Goal: Understand process/instructions

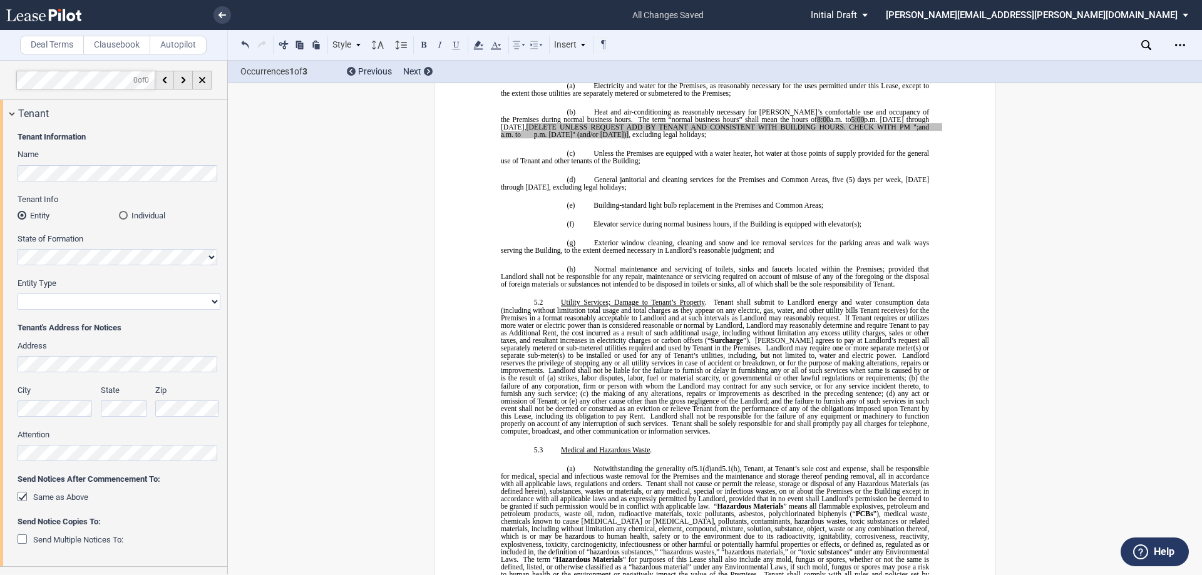
scroll to position [3693, 0]
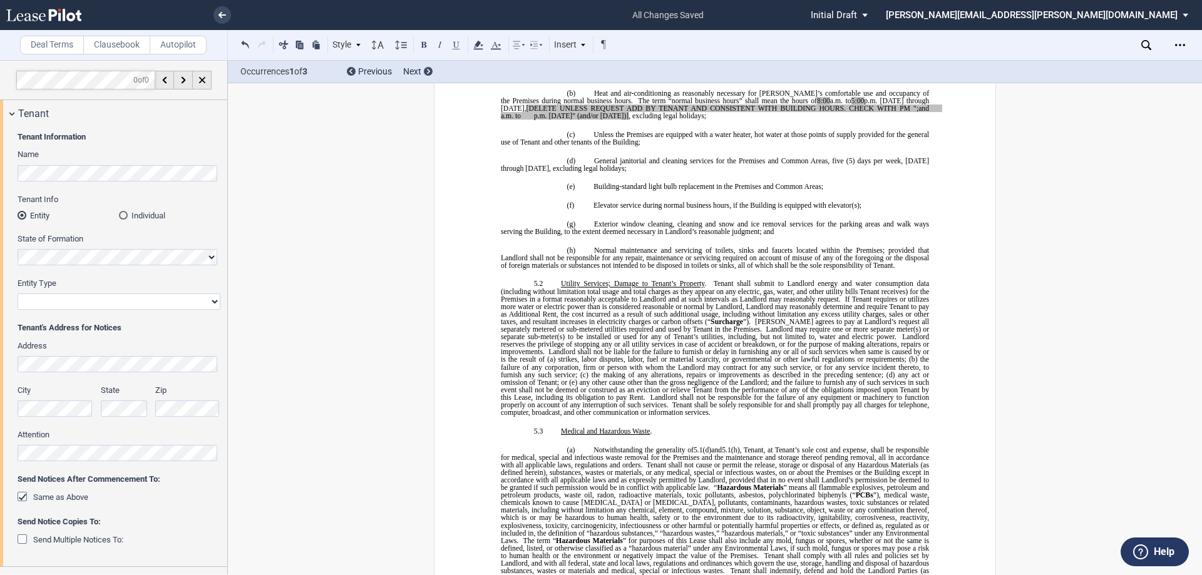
click at [556, 317] on span "If Tenant requires or utilizes more water or electric power than is considered …" at bounding box center [716, 310] width 430 height 30
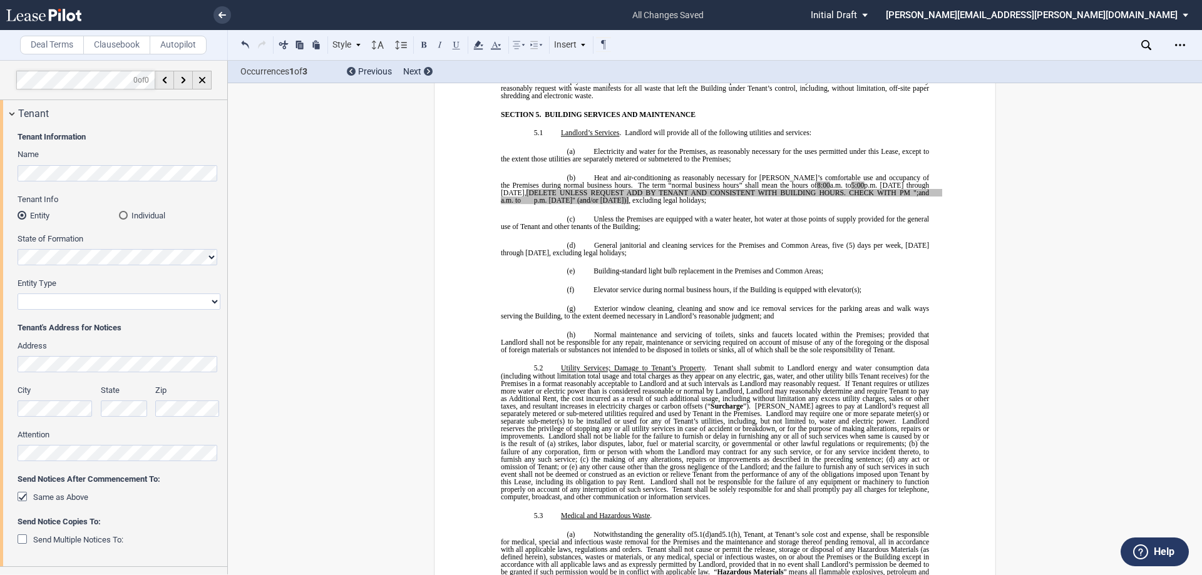
scroll to position [3630, 0]
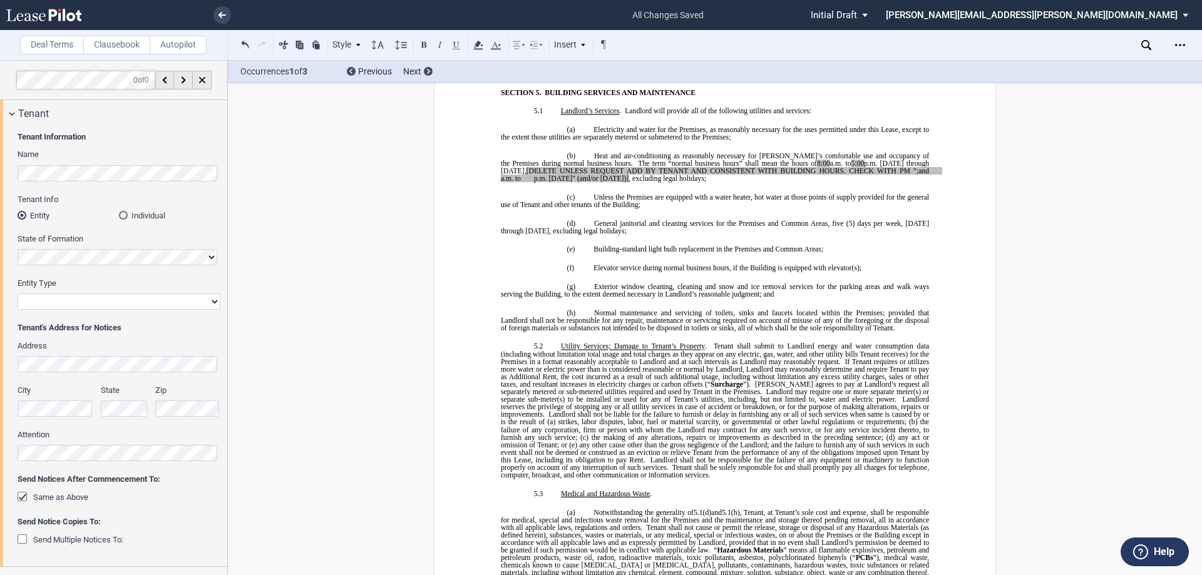
click at [573, 322] on span "Normal maintenance and servicing of toilets, sinks and faucets located within t…" at bounding box center [716, 320] width 430 height 23
click at [650, 471] on span "Landlord shall not be responsible for the failure of any equipment or machinery…" at bounding box center [716, 463] width 430 height 15
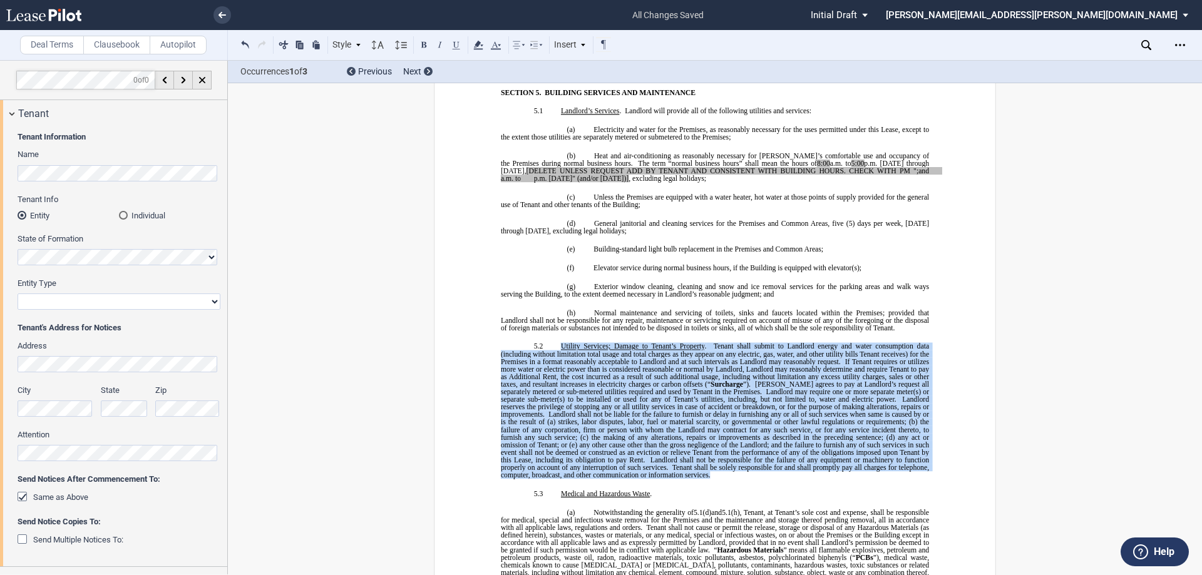
drag, startPoint x: 707, startPoint y: 475, endPoint x: 556, endPoint y: 345, distance: 199.7
click at [556, 345] on p "5.2 Utility Services; Damage to Tenant’s Property . Tenant shall submit to Land…" at bounding box center [715, 411] width 428 height 136
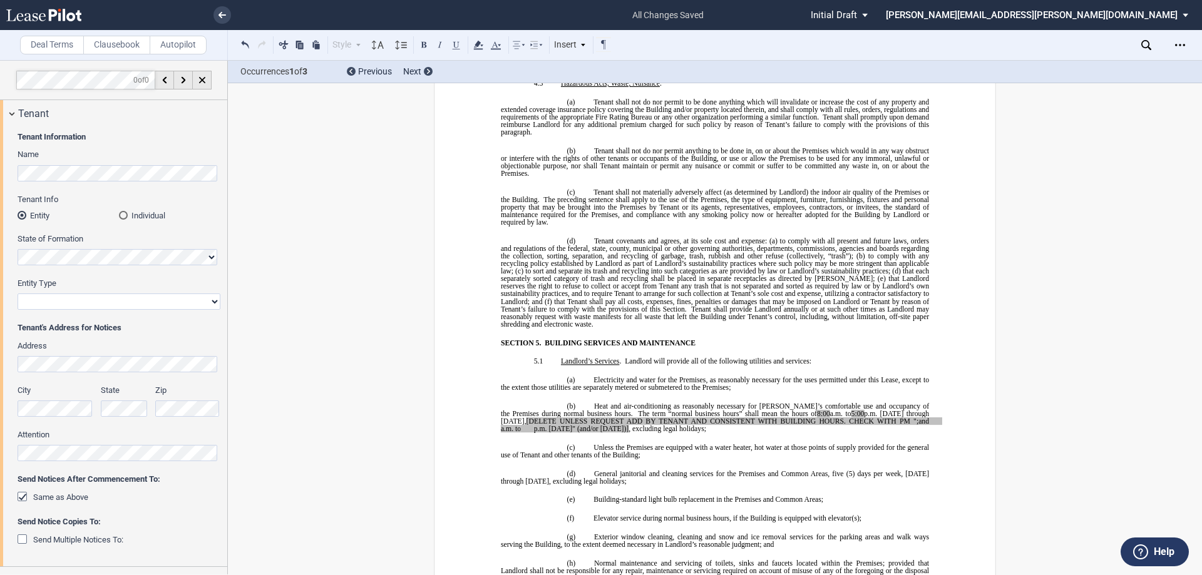
scroll to position [3505, 0]
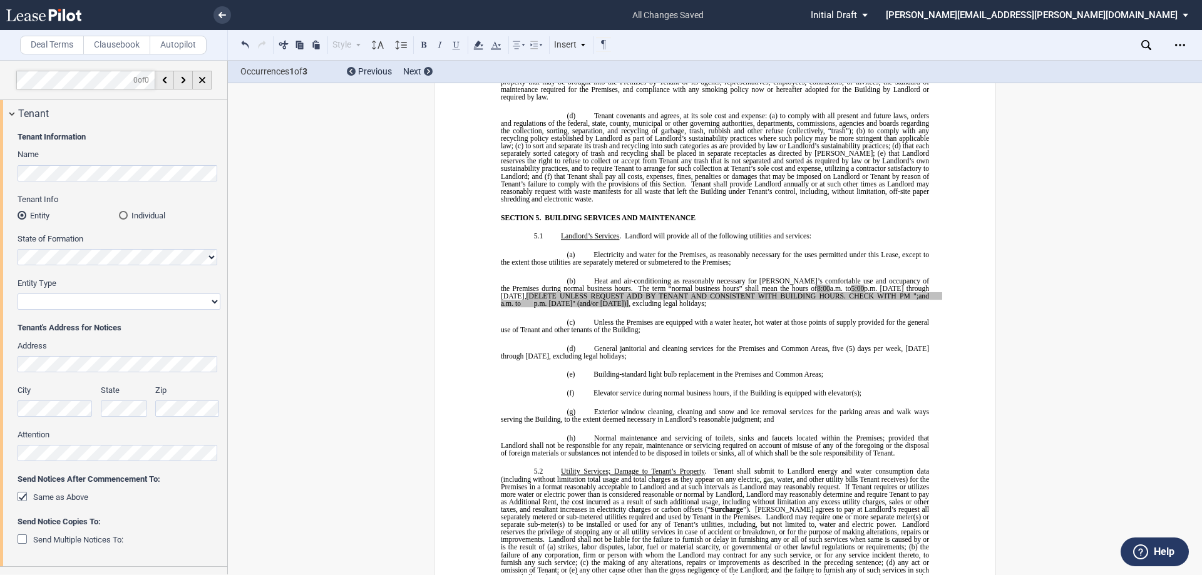
click at [679, 233] on span "Landlord will provide all of the following utilities and services:" at bounding box center [718, 236] width 187 height 8
click at [663, 359] on p "(d) General janitorial and cleaning services for the Premises and Common Areas,…" at bounding box center [715, 352] width 428 height 15
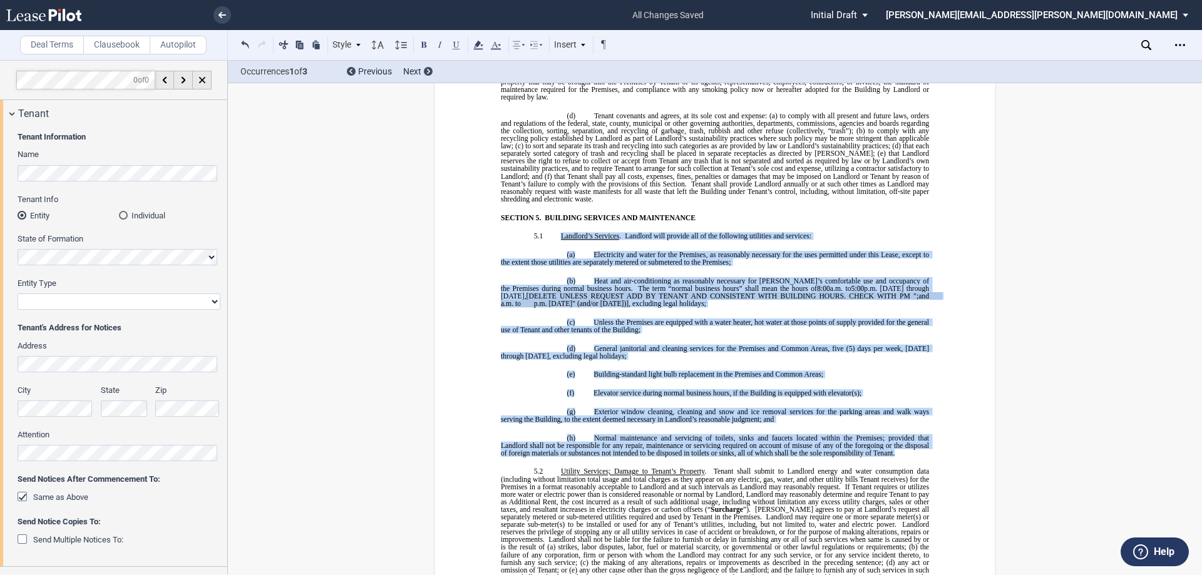
drag, startPoint x: 729, startPoint y: 421, endPoint x: 558, endPoint y: 233, distance: 254.3
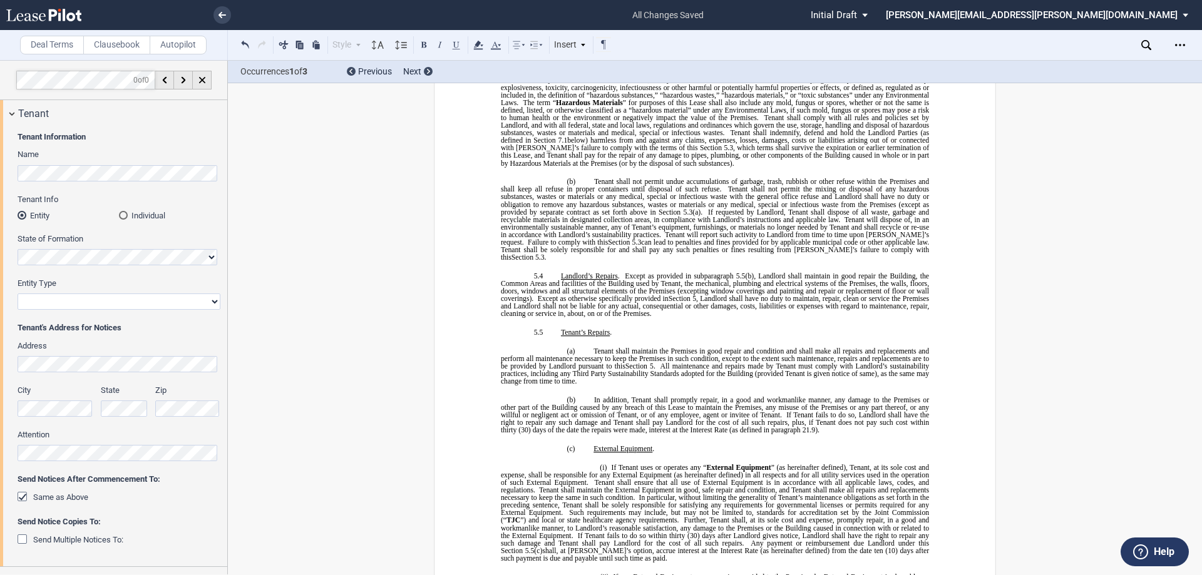
scroll to position [3818, 0]
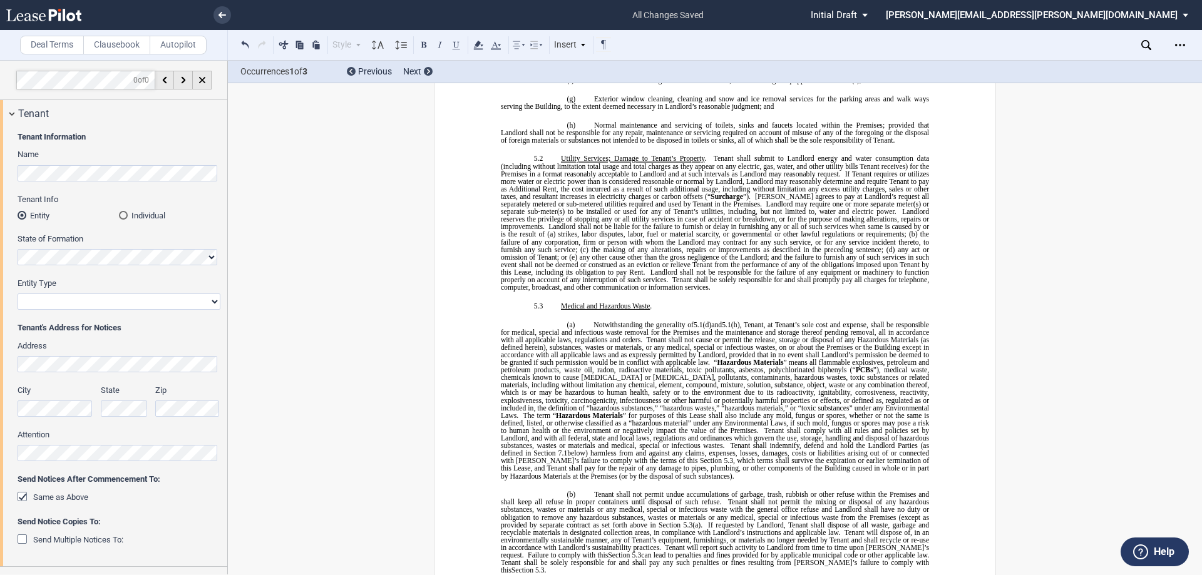
click at [705, 335] on span ", Tenant, at Tenant’s sole cost and expense, shall be responsible for medical, …" at bounding box center [716, 332] width 430 height 23
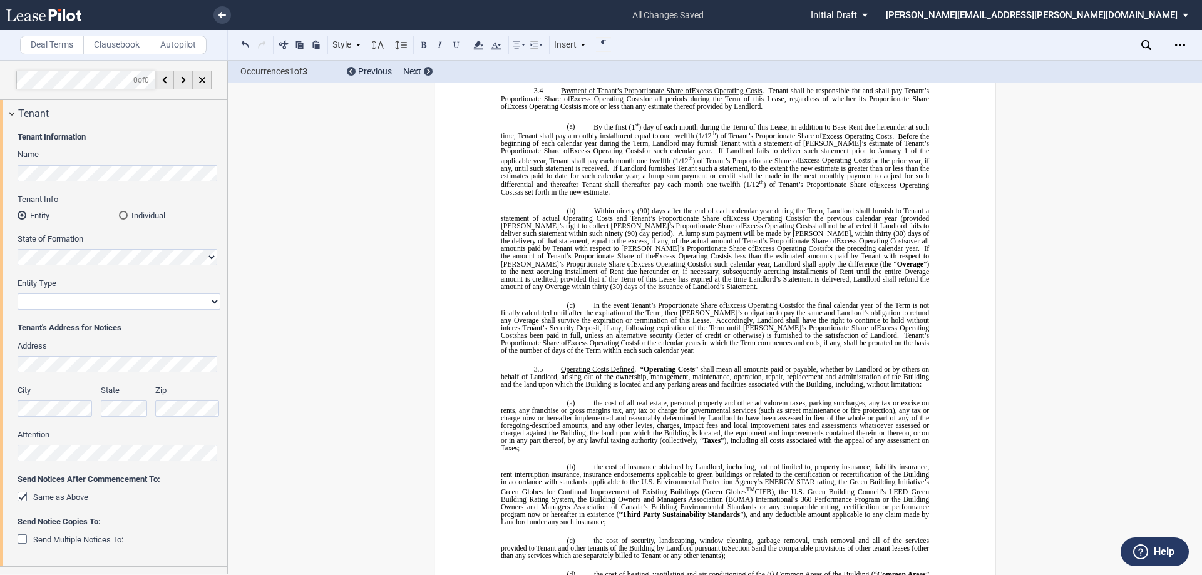
scroll to position [1690, 0]
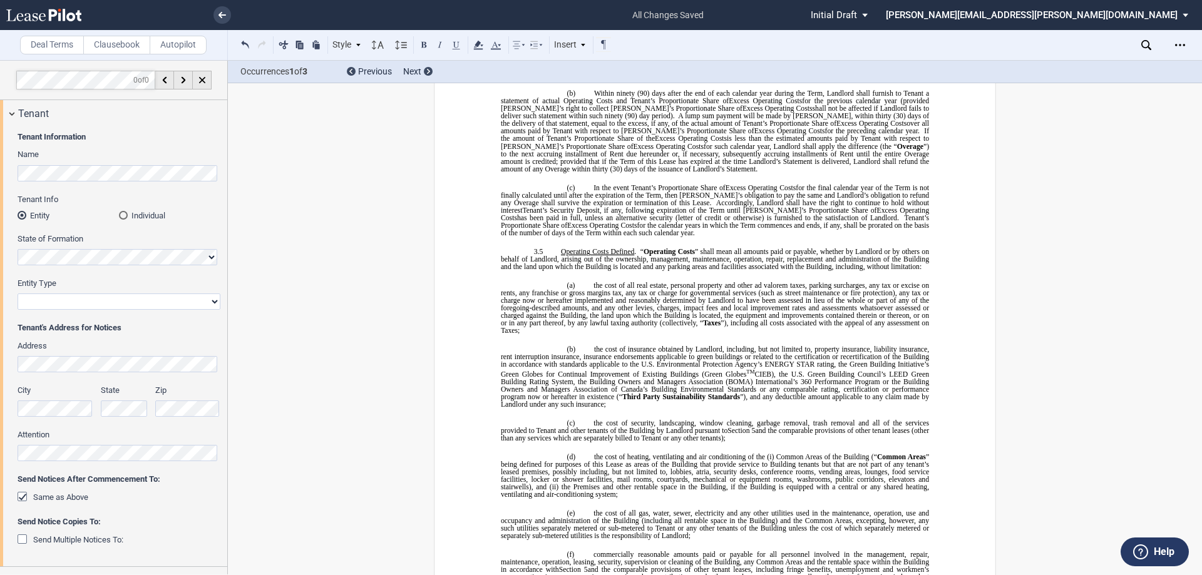
click at [569, 330] on p "(a) the cost of all real estate, personal property and other ad valorem taxes, …" at bounding box center [715, 308] width 428 height 53
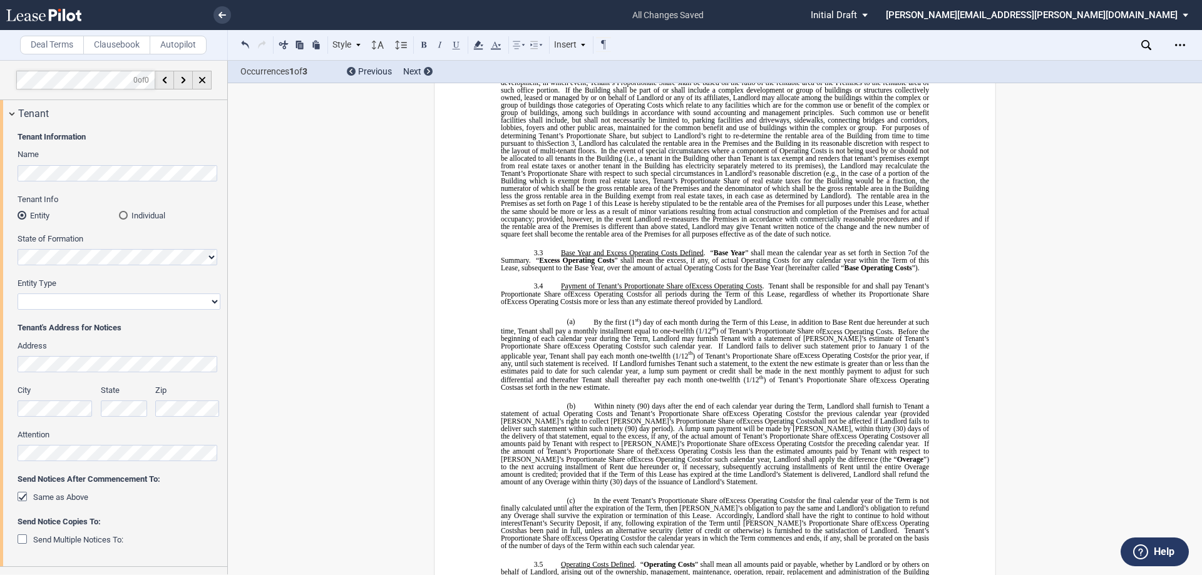
scroll to position [1502, 0]
